Goal: Browse casually

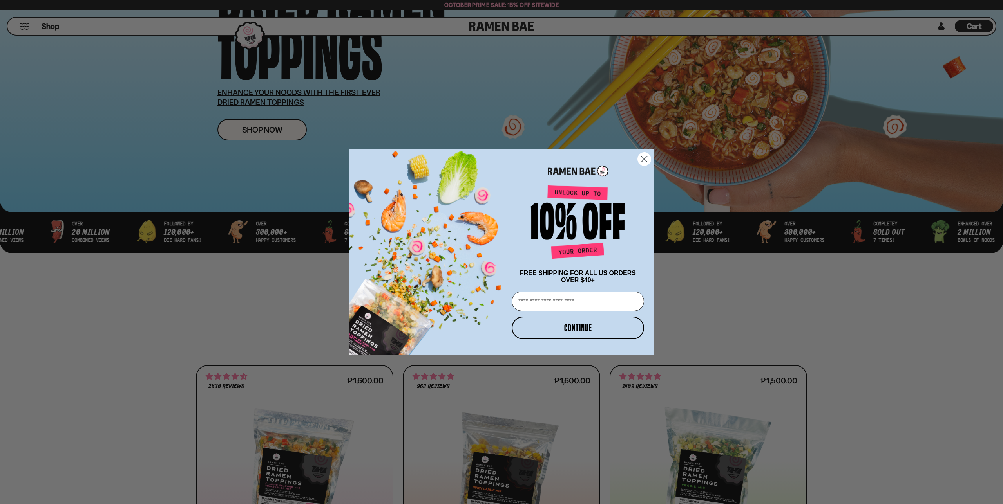
scroll to position [143, 0]
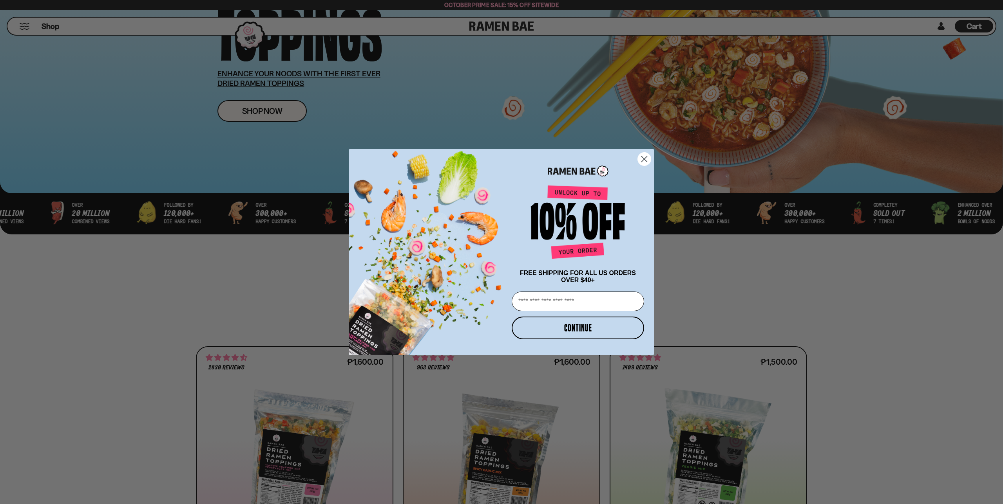
click at [647, 156] on circle "Close dialog" at bounding box center [644, 159] width 13 height 13
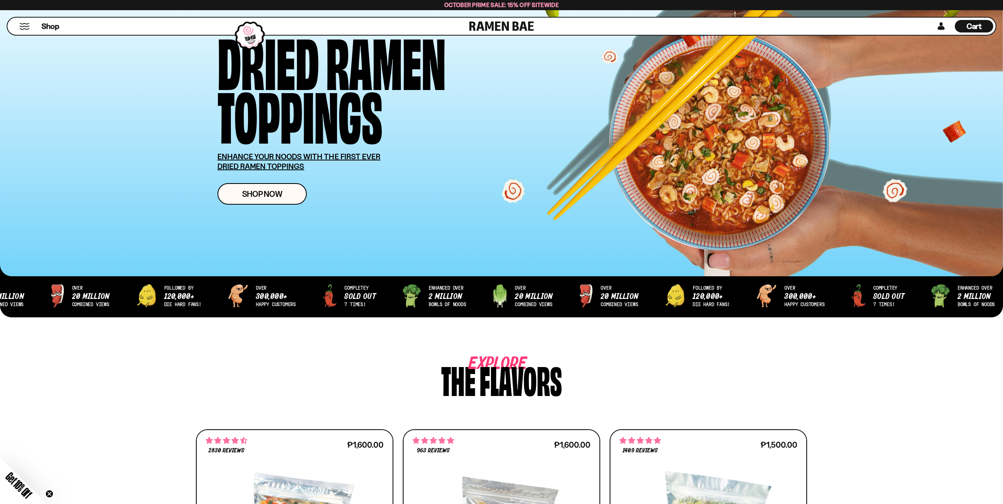
scroll to position [0, 0]
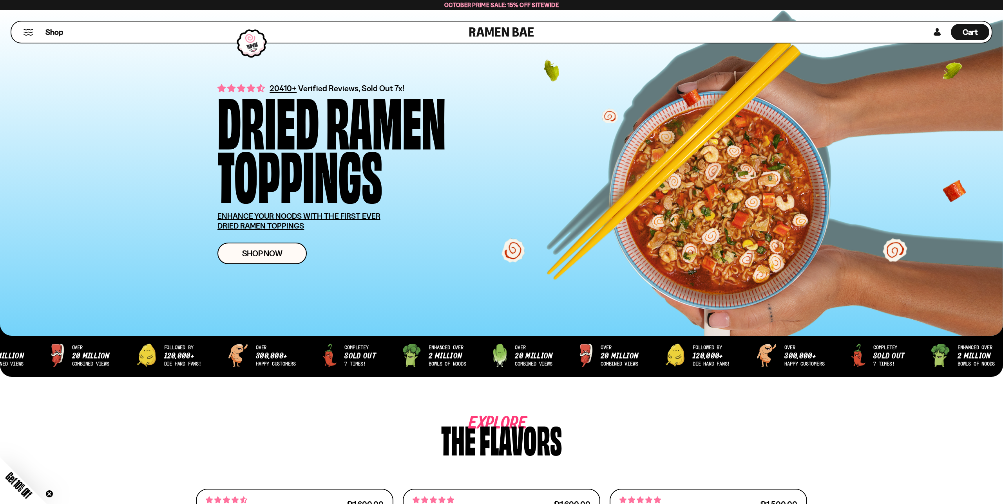
click at [23, 29] on button "Mobile Menu Trigger" at bounding box center [28, 32] width 11 height 7
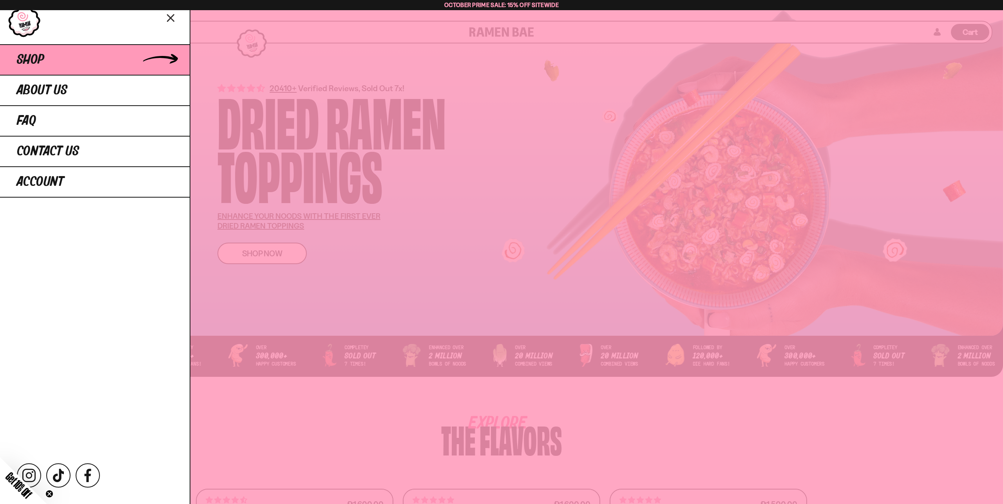
click at [31, 53] on span "Shop" at bounding box center [30, 60] width 27 height 14
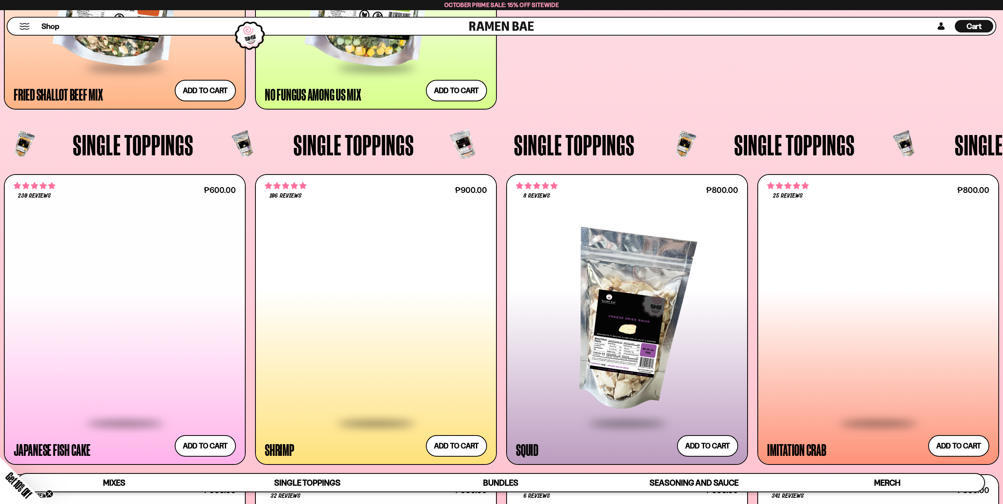
scroll to position [912, 0]
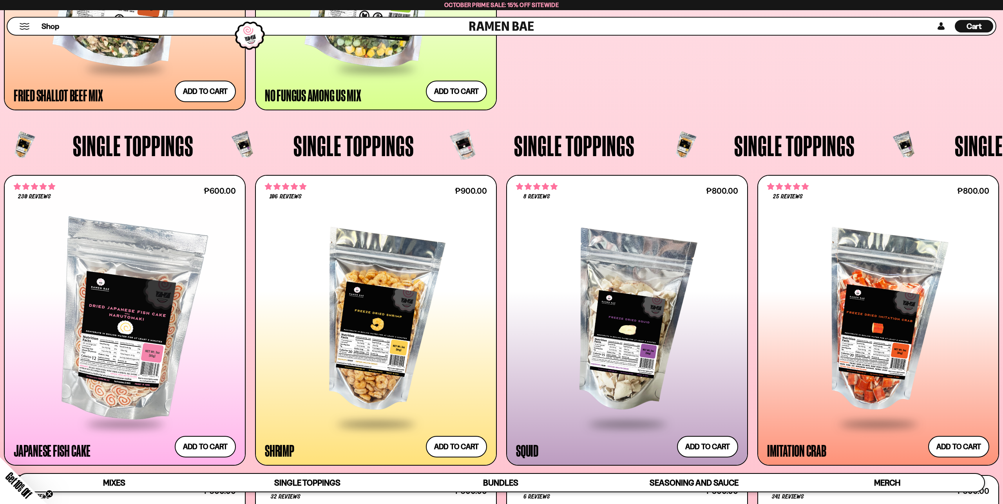
click at [22, 25] on button "Mobile Menu Trigger" at bounding box center [24, 26] width 11 height 7
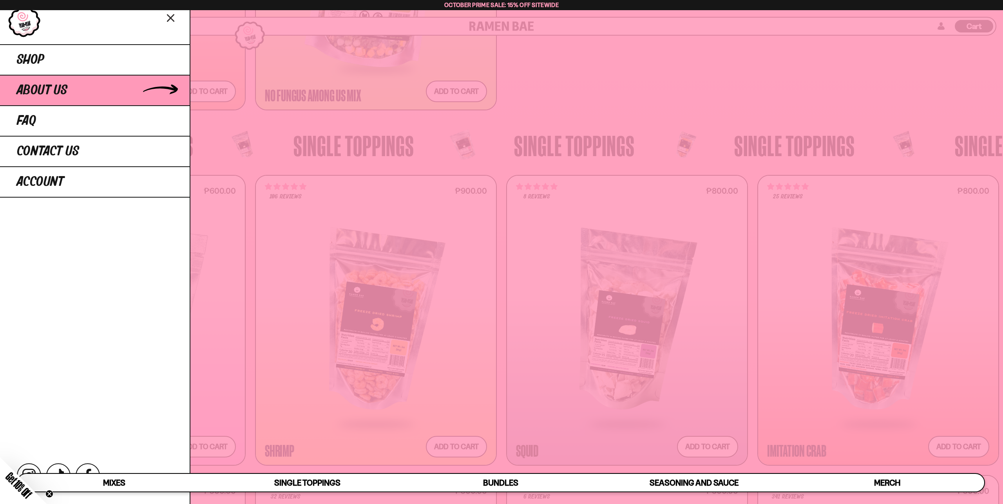
click at [39, 83] on span "About Us" at bounding box center [42, 90] width 51 height 14
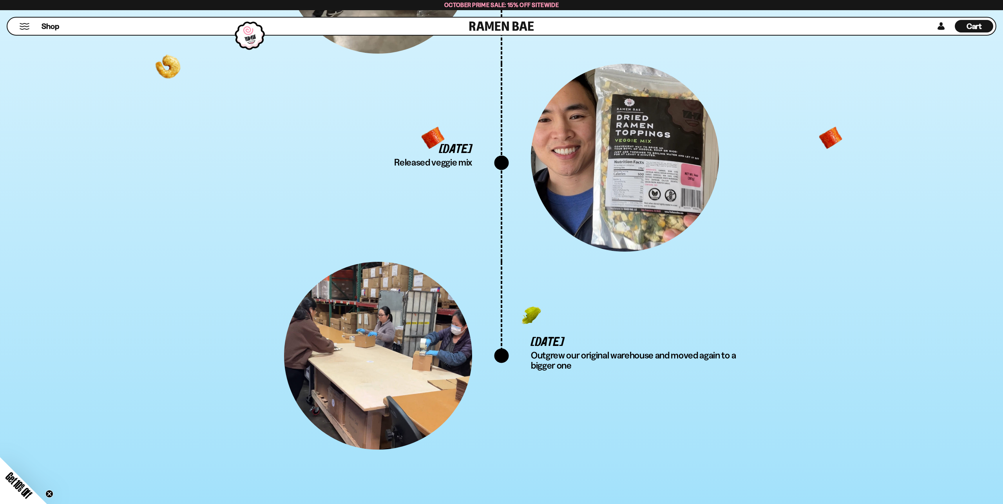
scroll to position [2501, 0]
